Goal: Information Seeking & Learning: Learn about a topic

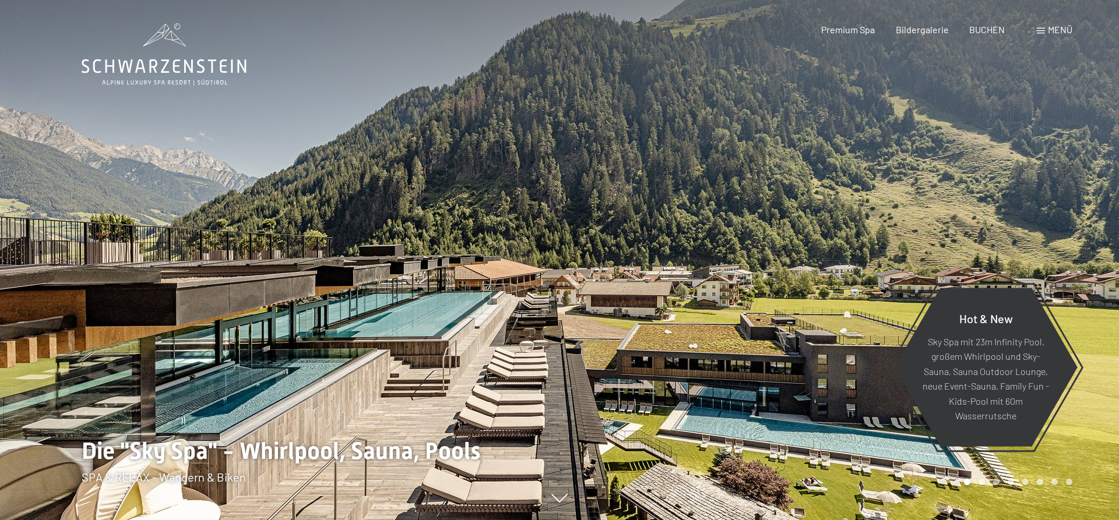
click at [1044, 29] on span at bounding box center [1040, 31] width 8 height 6
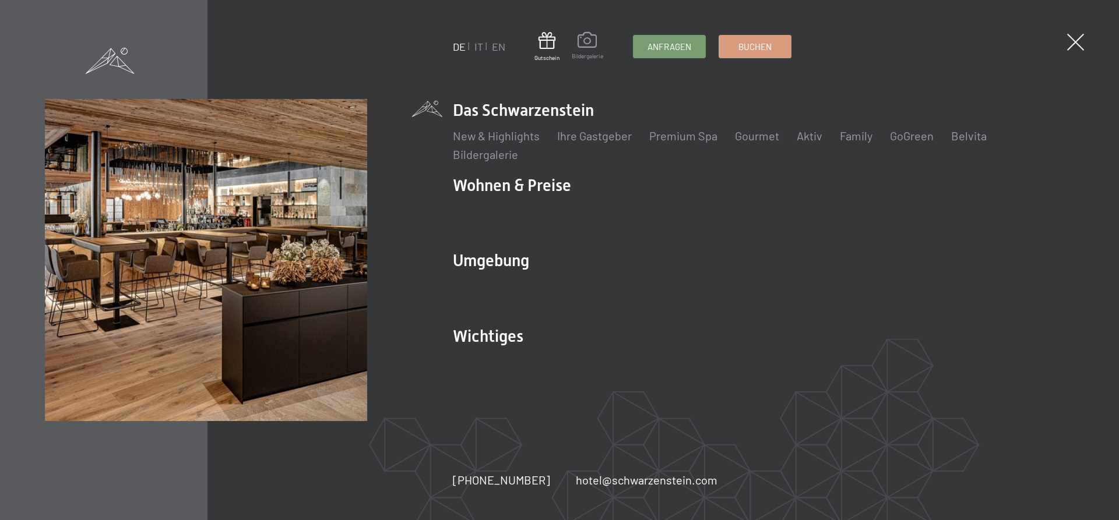
click at [583, 42] on span at bounding box center [586, 42] width 31 height 20
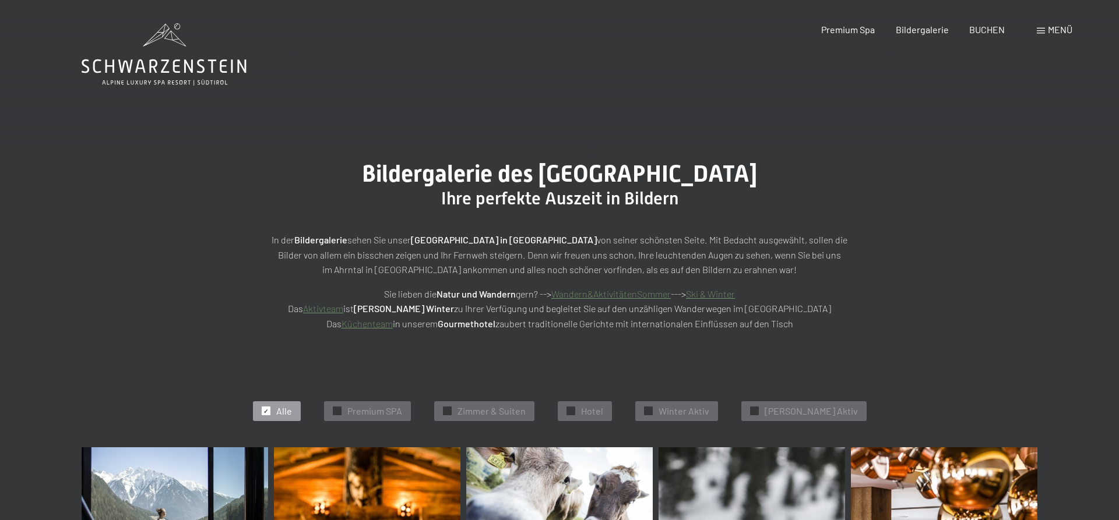
click at [362, 320] on link "Küchenteam" at bounding box center [366, 323] width 51 height 11
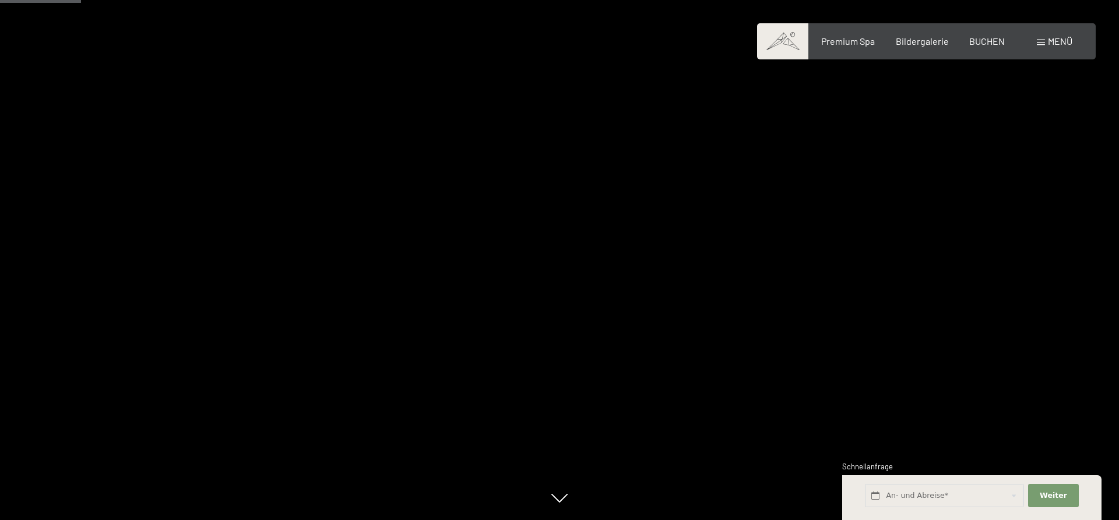
scroll to position [357, 0]
